Goal: Information Seeking & Learning: Learn about a topic

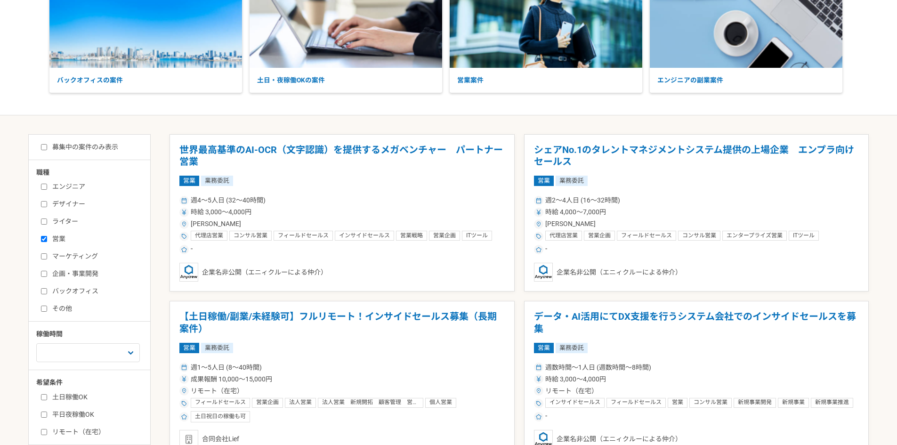
scroll to position [188, 0]
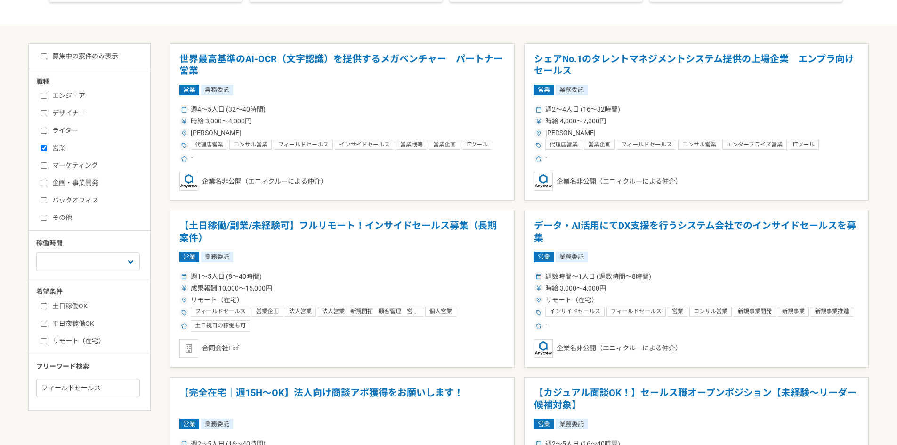
click at [61, 146] on label "営業" at bounding box center [95, 148] width 108 height 10
click at [47, 146] on input "営業" at bounding box center [44, 148] width 6 height 6
checkbox input "false"
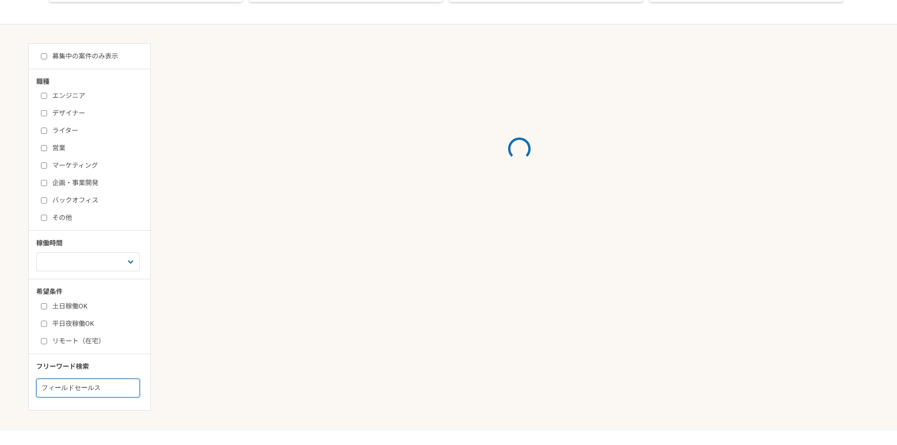
drag, startPoint x: 0, startPoint y: 363, endPoint x: 0, endPoint y: 355, distance: 7.5
click at [0, 355] on main "募集中の案件のみ表示 職種 エンジニア デザイナー ライター 営業 マーケティング 企画・事業開発 バックオフィス その他 稼働時間 週1人日（8時間）以下 …" at bounding box center [448, 226] width 897 height 405
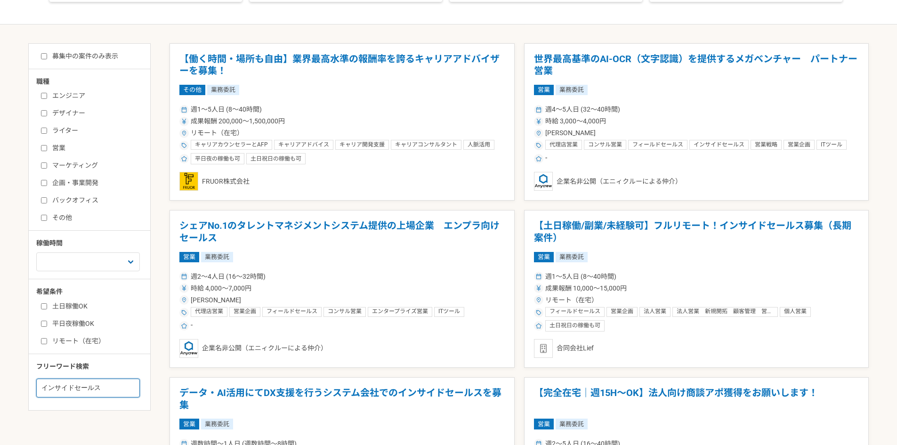
type input "インサイドセールス"
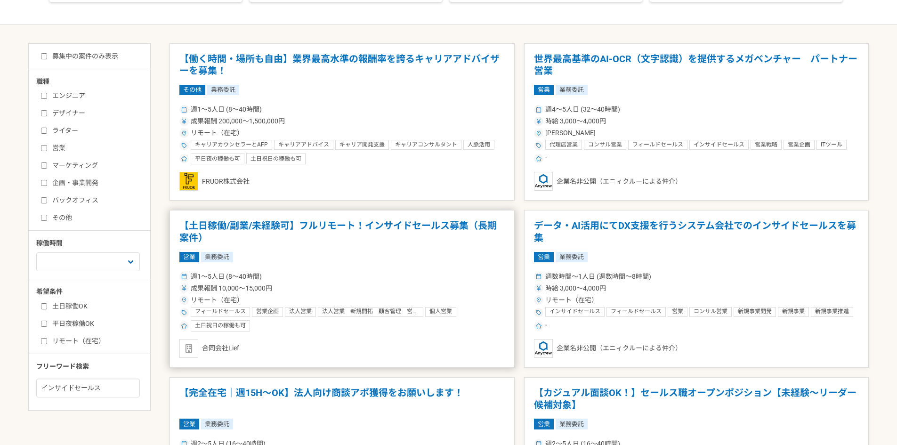
click at [454, 224] on h1 "【土日稼働/副業/未経験可】フルリモート！インサイドセールス募集（長期案件）" at bounding box center [341, 232] width 325 height 24
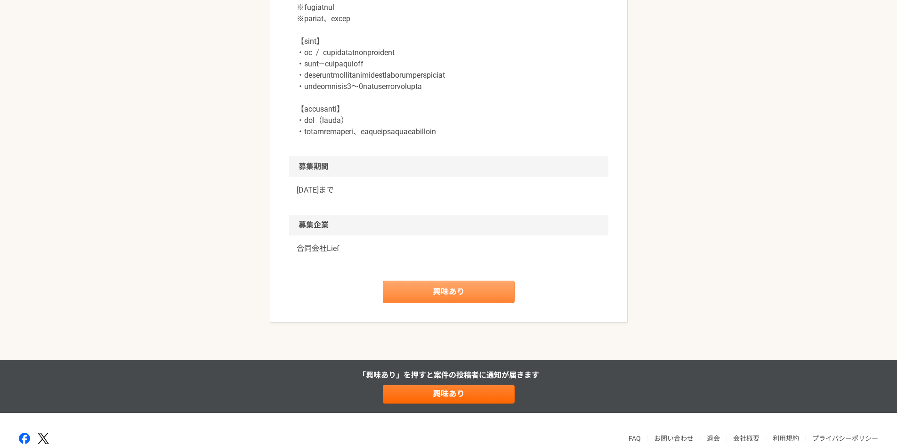
scroll to position [1305, 0]
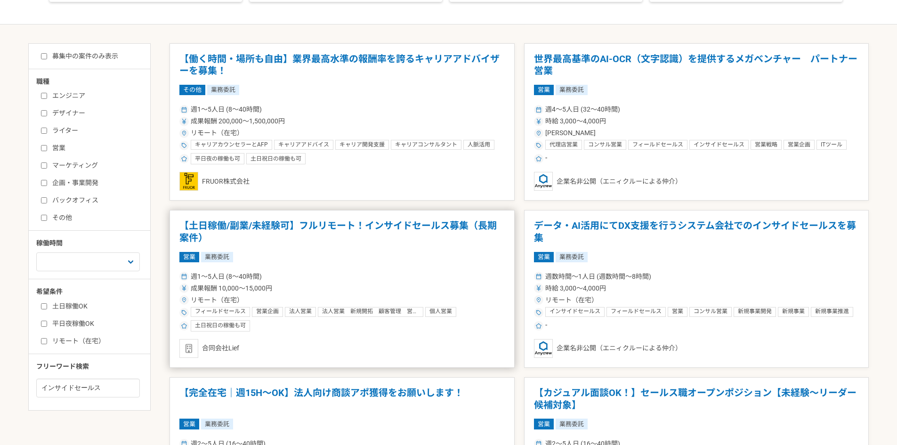
scroll to position [282, 0]
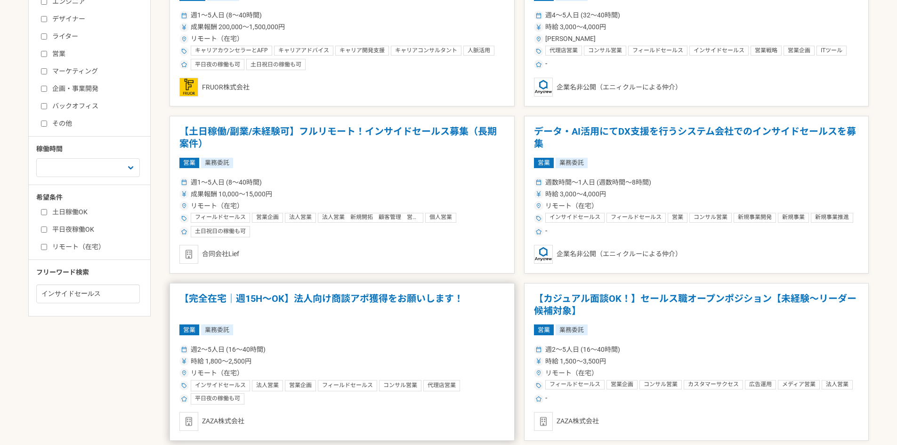
click at [387, 305] on h1 "【完全在宅｜週15H〜OK】法人向け商談アポ獲得をお願いします！" at bounding box center [341, 305] width 325 height 24
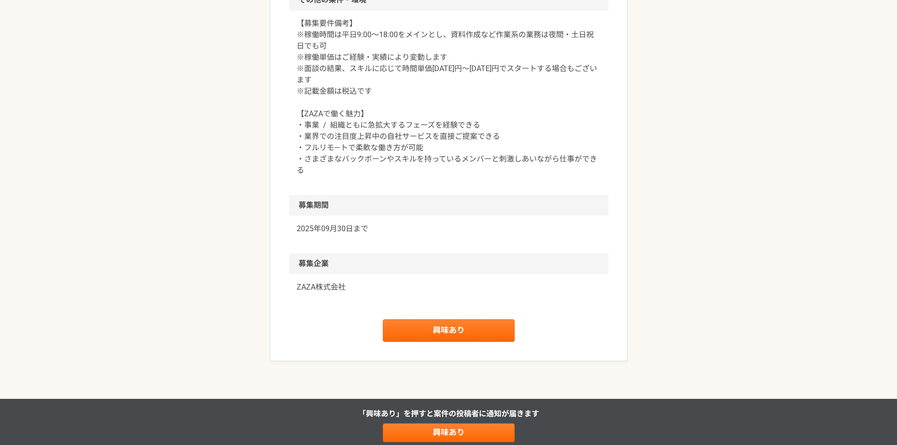
scroll to position [1082, 0]
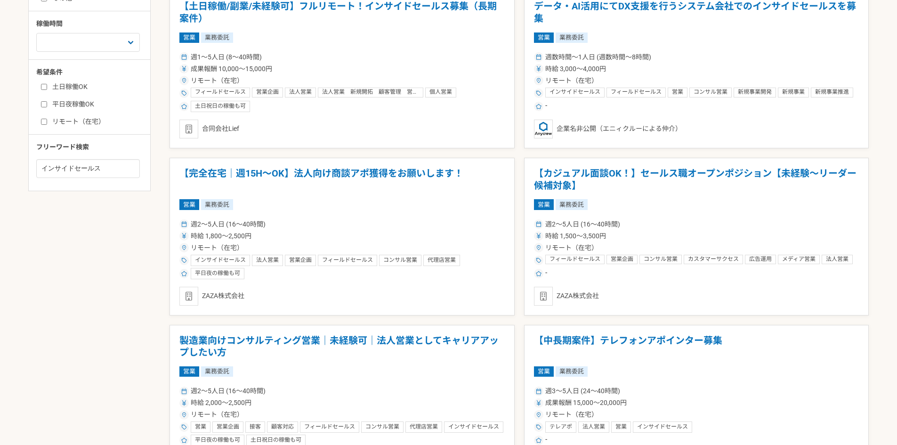
scroll to position [282, 0]
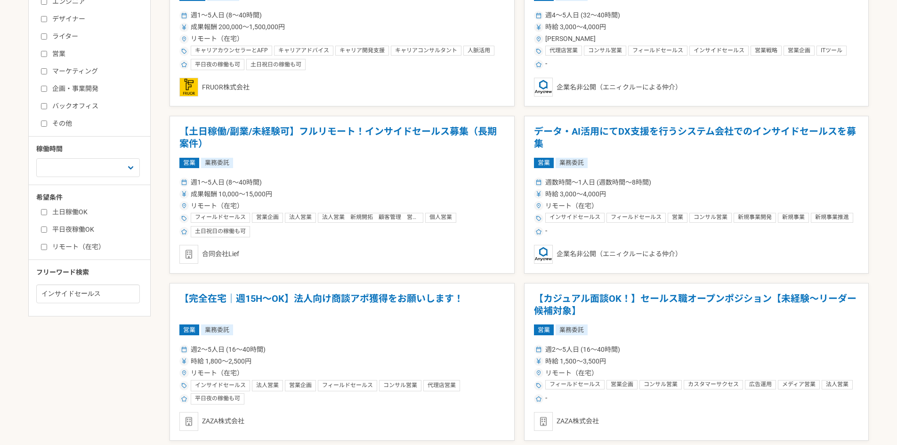
click at [67, 213] on label "土日稼働OK" at bounding box center [95, 212] width 108 height 10
click at [47, 213] on input "土日稼働OK" at bounding box center [44, 212] width 6 height 6
checkbox input "true"
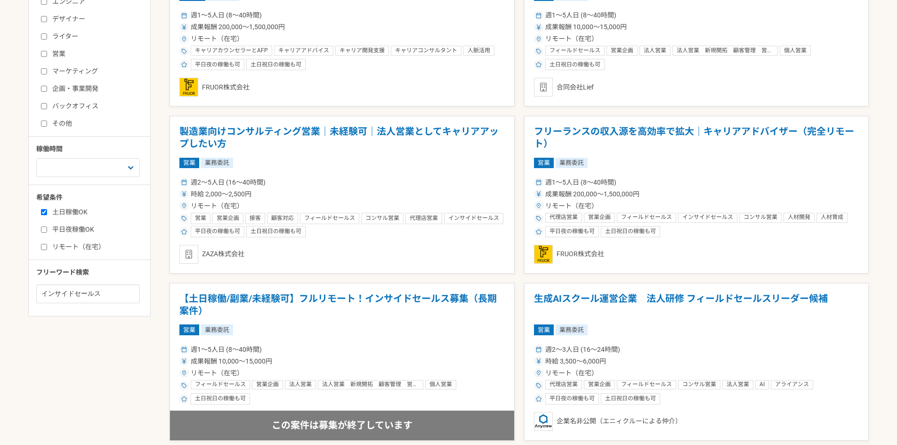
click at [46, 260] on div "職種 エンジニア デザイナー ライター 営業 マーケティング 企画・事業開発 バックオフィス その他 稼働時間 週1人日（8時間）以下 週2人日（16時間）以…" at bounding box center [89, 143] width 121 height 321
click at [55, 233] on label "平日夜稼働OK" at bounding box center [95, 229] width 108 height 10
click at [47, 233] on input "平日夜稼働OK" at bounding box center [44, 229] width 6 height 6
checkbox input "true"
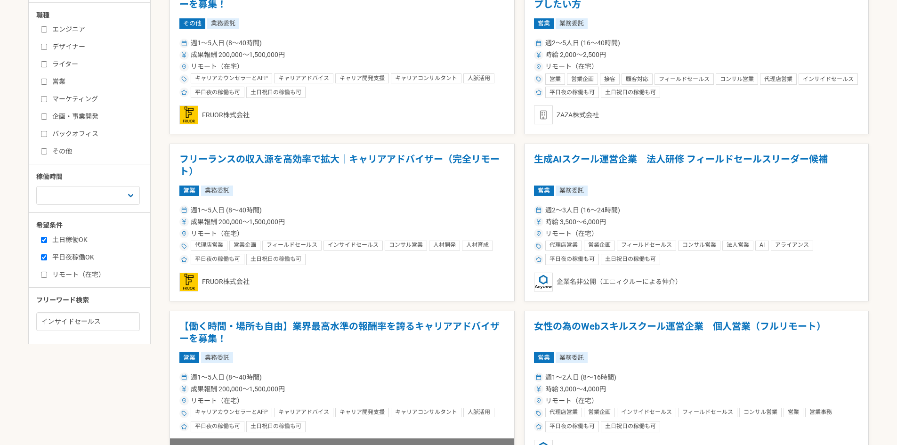
scroll to position [282, 0]
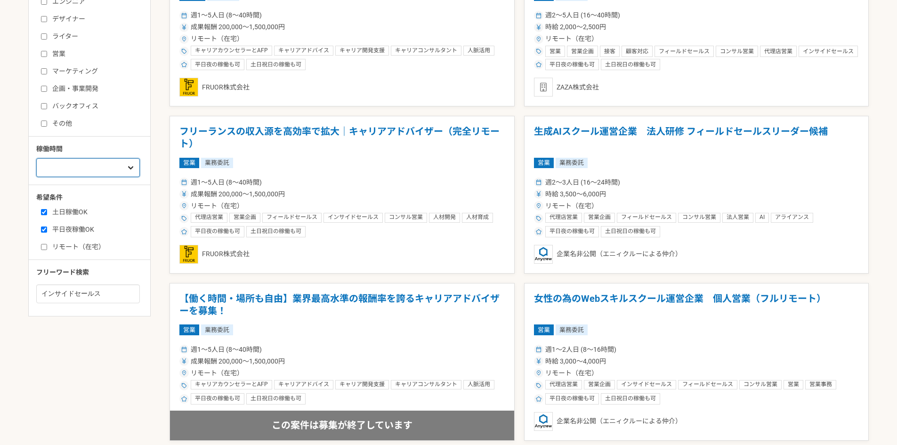
click at [133, 169] on select "週1人日（8時間）以下 週2人日（16時間）以下 週3人日（24時間）以下 週4人日（32時間）以下 週5人日（40時間）以下" at bounding box center [88, 167] width 104 height 19
select select "3"
click at [36, 177] on select "週1人日（8時間）以下 週2人日（16時間）以下 週3人日（24時間）以下 週4人日（32時間）以下 週5人日（40時間）以下" at bounding box center [88, 167] width 104 height 19
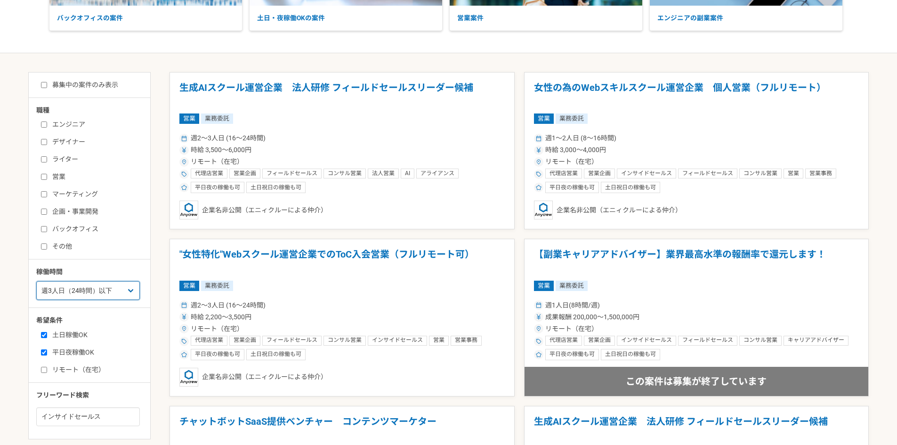
scroll to position [235, 0]
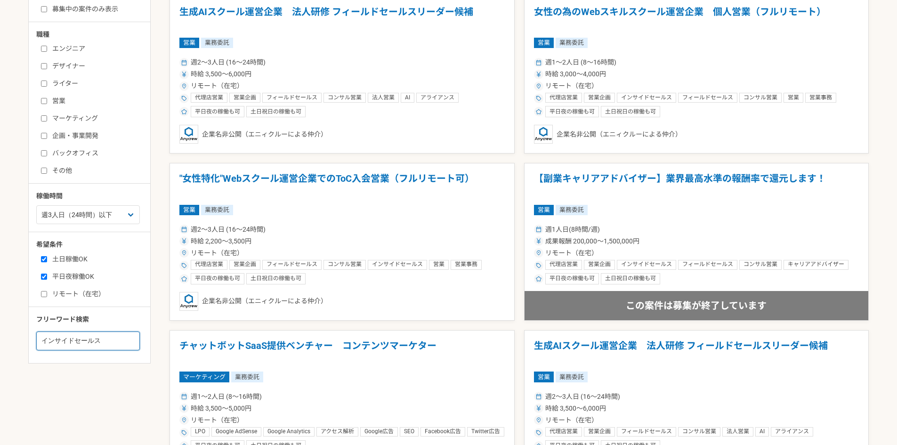
drag, startPoint x: 108, startPoint y: 350, endPoint x: 96, endPoint y: 353, distance: 11.5
click at [87, 351] on div "募集中の案件のみ表示 職種 エンジニア デザイナー ライター 営業 マーケティング 企画・事業開発 バックオフィス その他 稼働時間 週1人日（8時間）以下 …" at bounding box center [89, 179] width 122 height 367
click at [113, 343] on input "インサイドセールス" at bounding box center [88, 340] width 104 height 19
drag, startPoint x: 56, startPoint y: 342, endPoint x: 0, endPoint y: 324, distance: 57.9
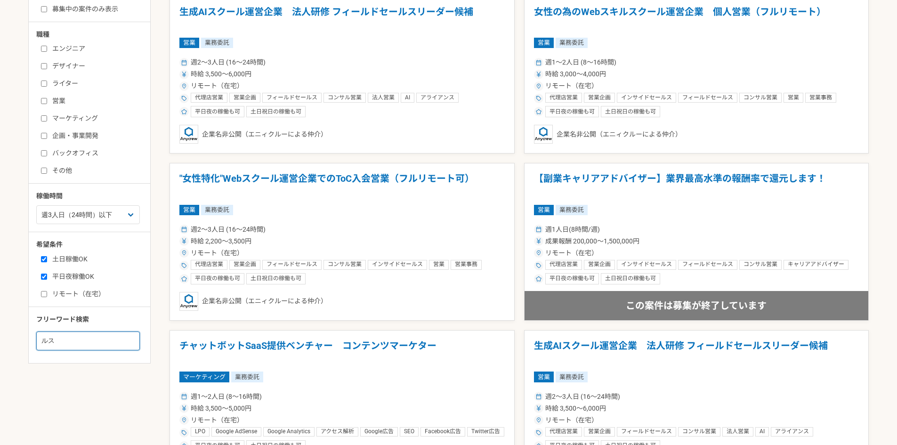
type input "ス"
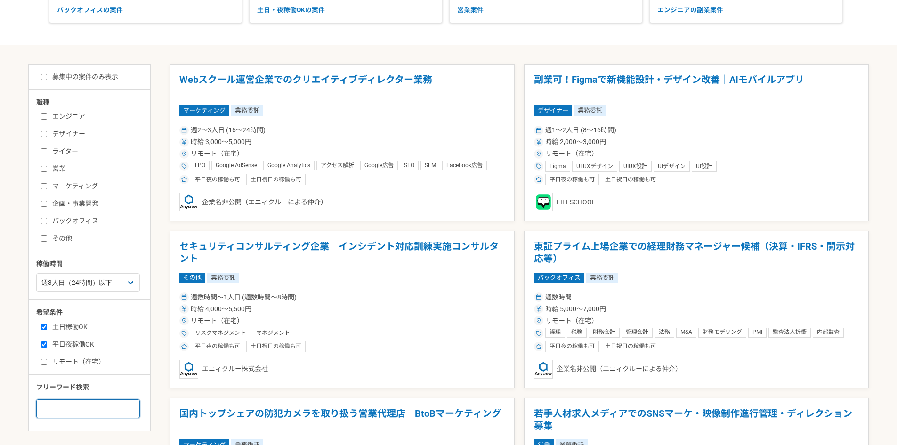
scroll to position [94, 0]
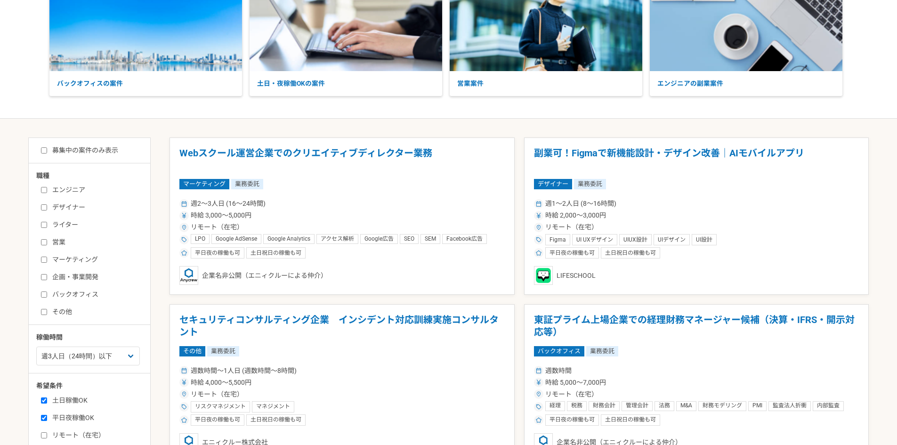
click at [63, 241] on label "営業" at bounding box center [95, 242] width 108 height 10
click at [47, 241] on input "営業" at bounding box center [44, 242] width 6 height 6
checkbox input "true"
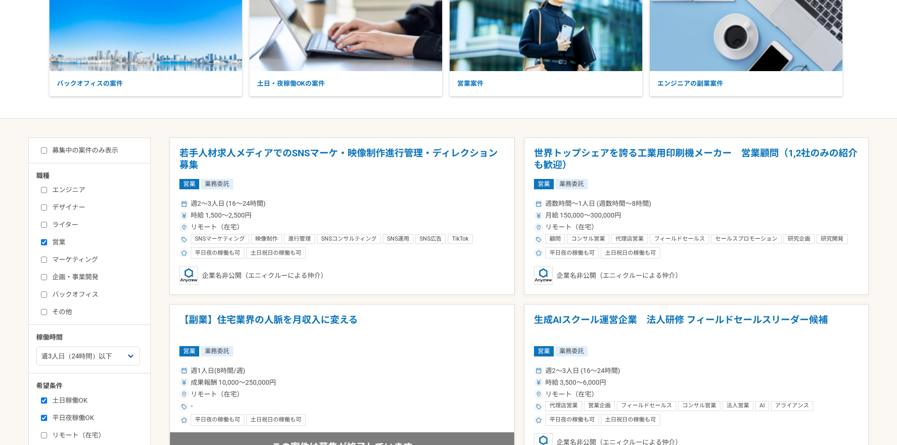
click at [96, 157] on div "募集中の案件のみ表示 職種 エンジニア デザイナー ライター 営業 マーケティング 企画・事業開発 バックオフィス その他 稼働時間 週1人日（8時間）以下 …" at bounding box center [89, 320] width 122 height 367
click at [94, 151] on label "募集中の案件のみ表示" at bounding box center [79, 150] width 77 height 10
click at [47, 151] on input "募集中の案件のみ表示" at bounding box center [44, 150] width 6 height 6
checkbox input "true"
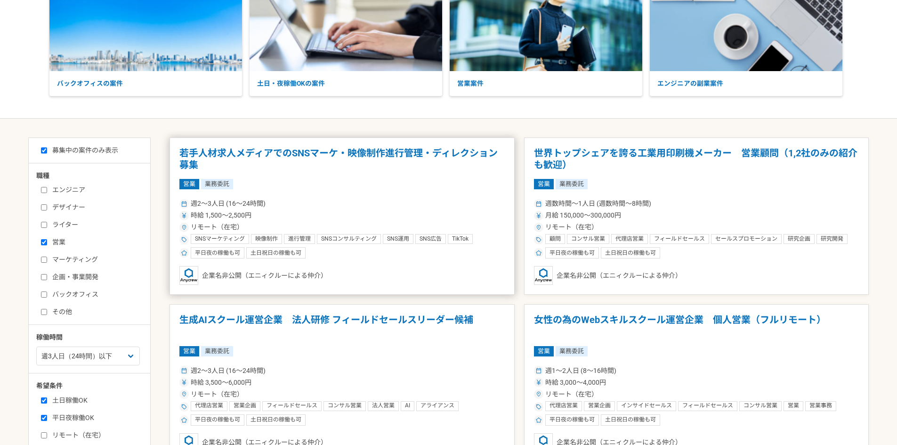
click at [313, 151] on h1 "若手人材求人メディアでのSNSマーケ・映像制作進行管理・ディレクション募集" at bounding box center [341, 159] width 325 height 24
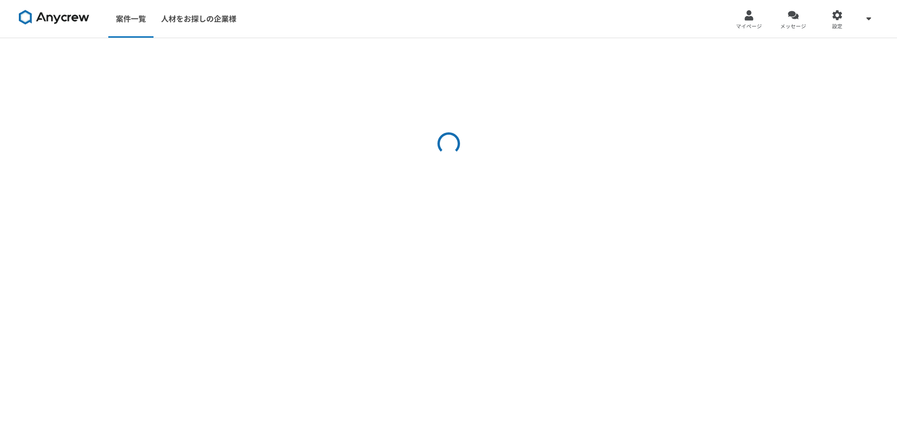
select select "3"
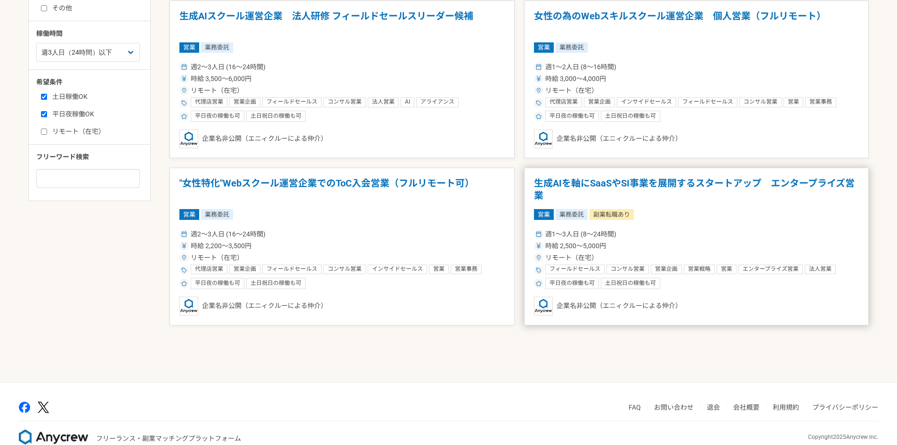
scroll to position [417, 0]
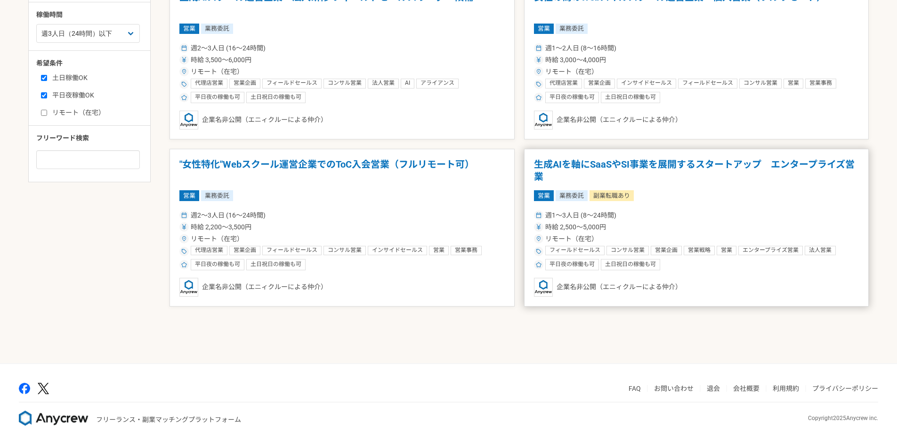
click at [632, 159] on h1 "生成AIを軸にSaaSやSI事業を展開するスタートアップ　エンタープライズ営業" at bounding box center [696, 171] width 325 height 24
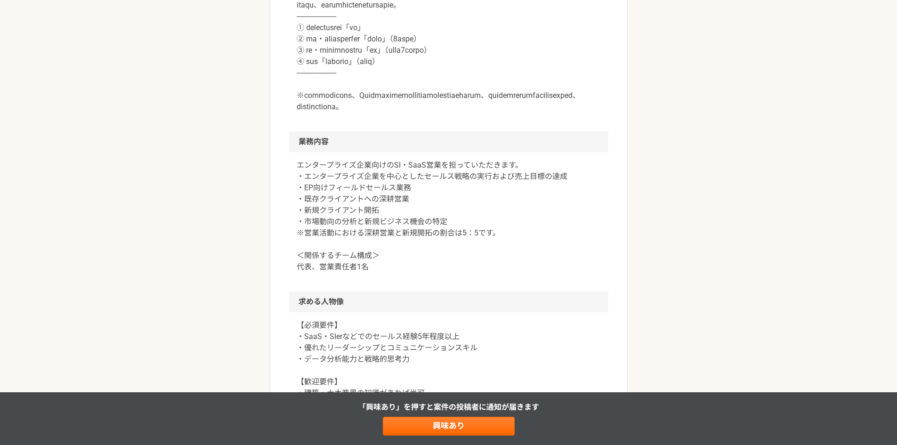
scroll to position [659, 0]
